Goal: Check status: Check status

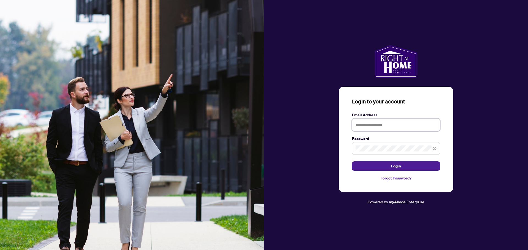
click at [384, 126] on input "text" at bounding box center [396, 125] width 88 height 13
type input "**********"
click at [396, 167] on span "Login" at bounding box center [396, 166] width 10 height 9
click at [434, 148] on icon "eye-invisible" at bounding box center [435, 149] width 4 height 4
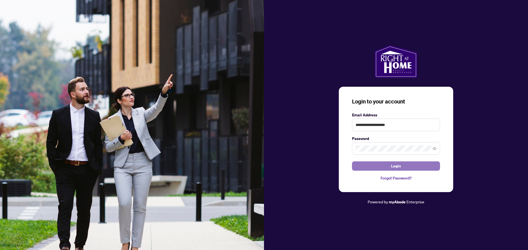
click at [395, 165] on span "Login" at bounding box center [396, 166] width 10 height 9
click at [396, 166] on span "Login" at bounding box center [396, 166] width 10 height 9
click at [392, 167] on span "Login" at bounding box center [396, 166] width 10 height 9
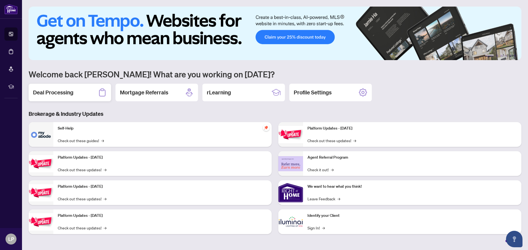
click at [51, 92] on h2 "Deal Processing" at bounding box center [53, 93] width 40 height 8
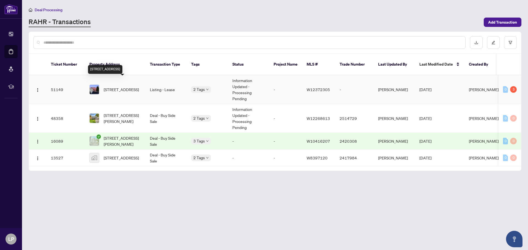
click at [114, 87] on span "[STREET_ADDRESS]" at bounding box center [121, 90] width 35 height 6
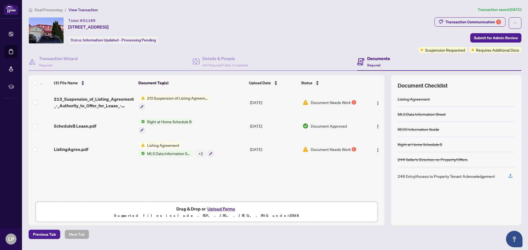
click at [337, 102] on span "Document Needs Work" at bounding box center [331, 103] width 40 height 6
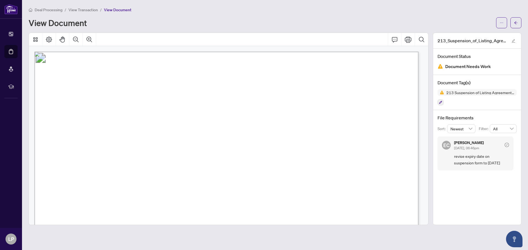
click at [155, 201] on span "[DATE]" at bounding box center [144, 202] width 21 height 6
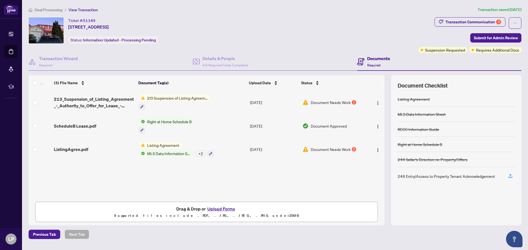
click at [164, 152] on span "MLS Data Information Sheet" at bounding box center [169, 154] width 49 height 6
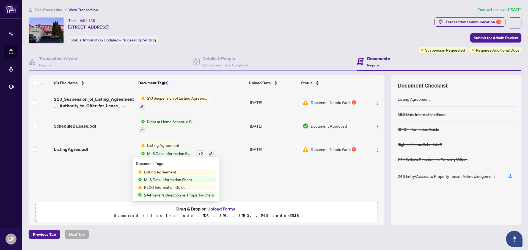
click at [170, 171] on span "Listing Agreement" at bounding box center [160, 172] width 37 height 6
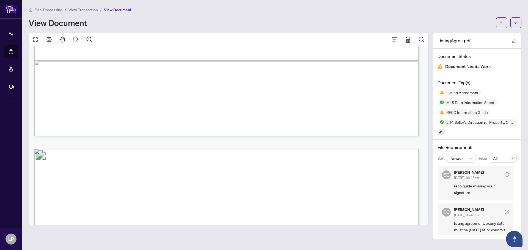
scroll to position [1952, 0]
